Goal: Transaction & Acquisition: Purchase product/service

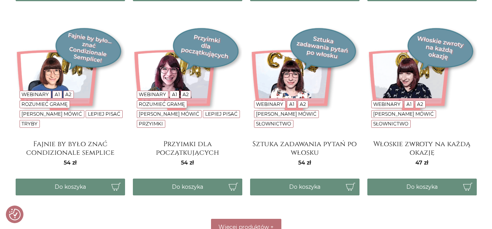
scroll to position [168, 0]
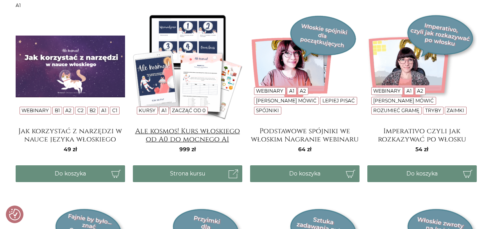
click at [188, 135] on h4 "Ale kosmos! Kurs włoskiego od A0 do mocnego A1" at bounding box center [187, 135] width 109 height 16
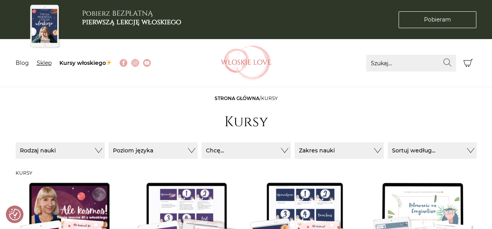
click at [47, 63] on link "Sklep" at bounding box center [44, 62] width 15 height 7
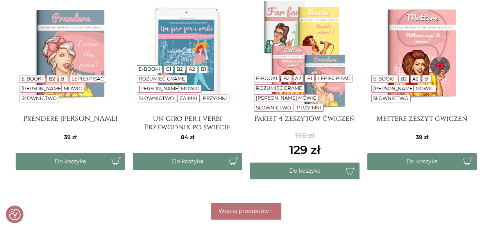
scroll to position [399, 0]
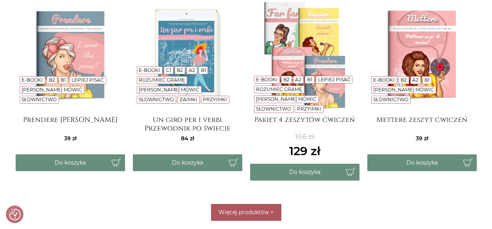
click at [249, 208] on button "Więcej produktów +" at bounding box center [246, 212] width 70 height 17
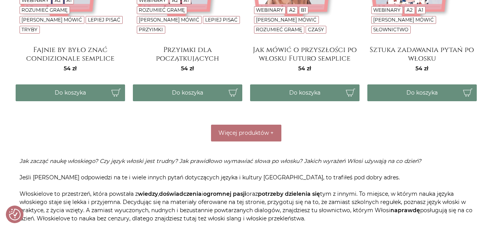
scroll to position [1564, 0]
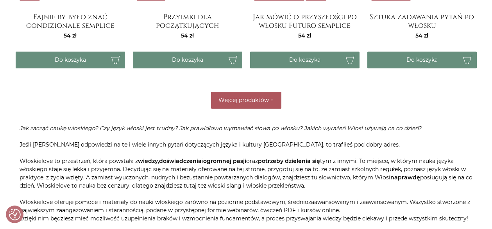
click at [230, 99] on span "Więcej produktów" at bounding box center [244, 100] width 50 height 7
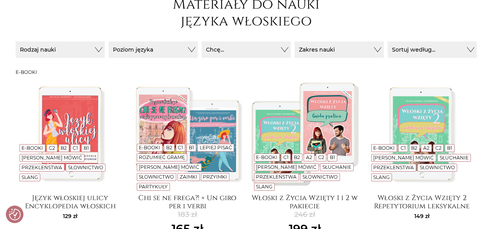
scroll to position [0, 0]
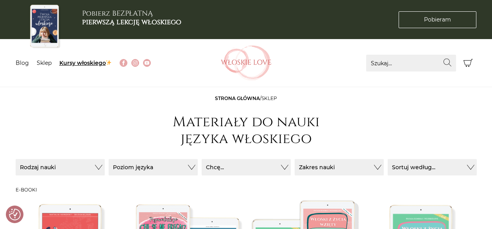
click at [90, 61] on link "Kursy włoskiego" at bounding box center [85, 62] width 53 height 7
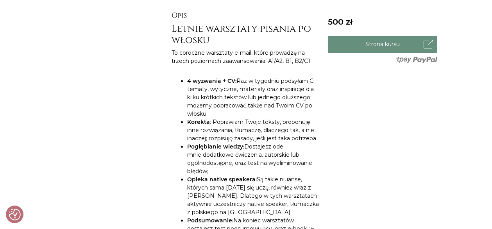
scroll to position [241, 0]
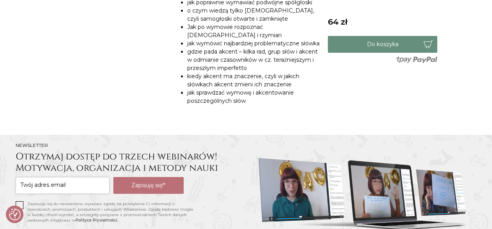
scroll to position [410, 0]
